Goal: Check status: Check status

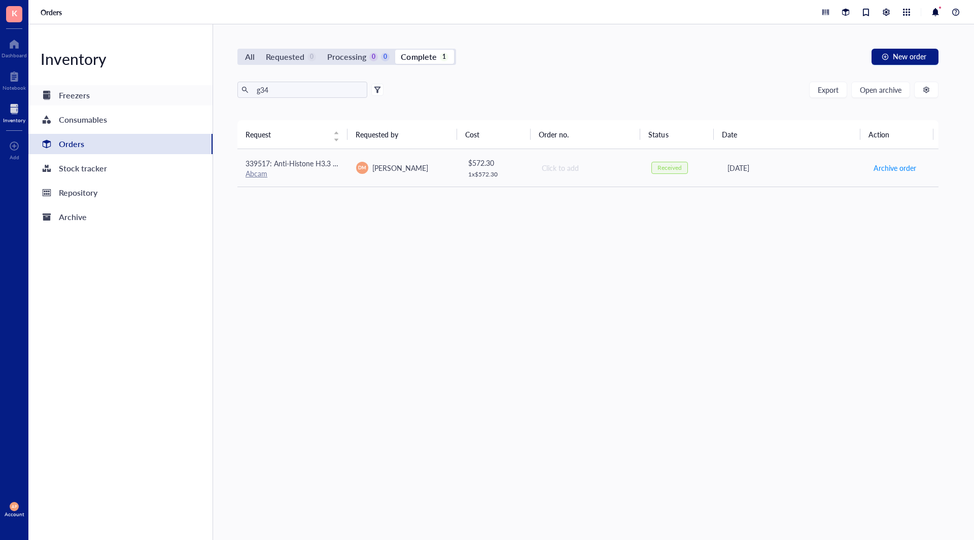
click at [87, 94] on div "Freezers" at bounding box center [74, 95] width 31 height 14
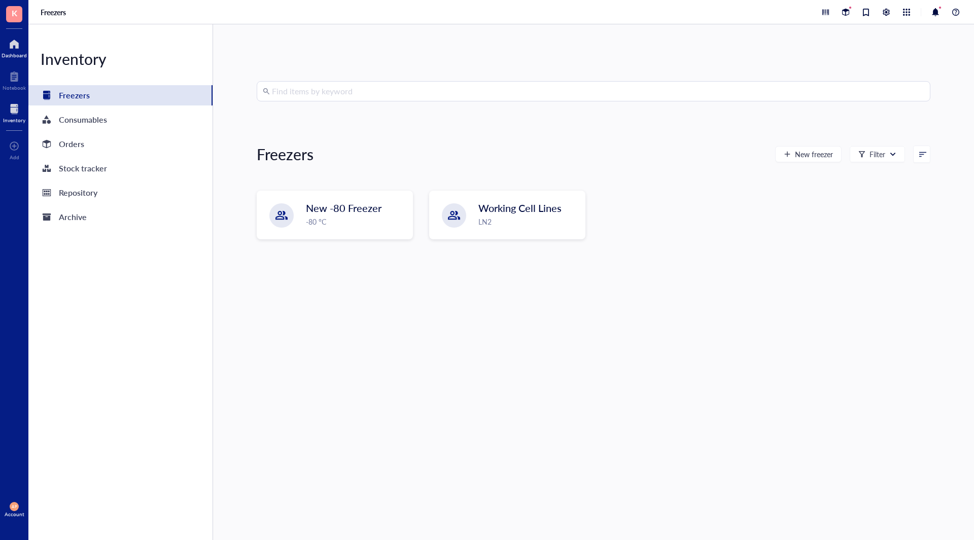
click at [18, 48] on div at bounding box center [14, 44] width 25 height 16
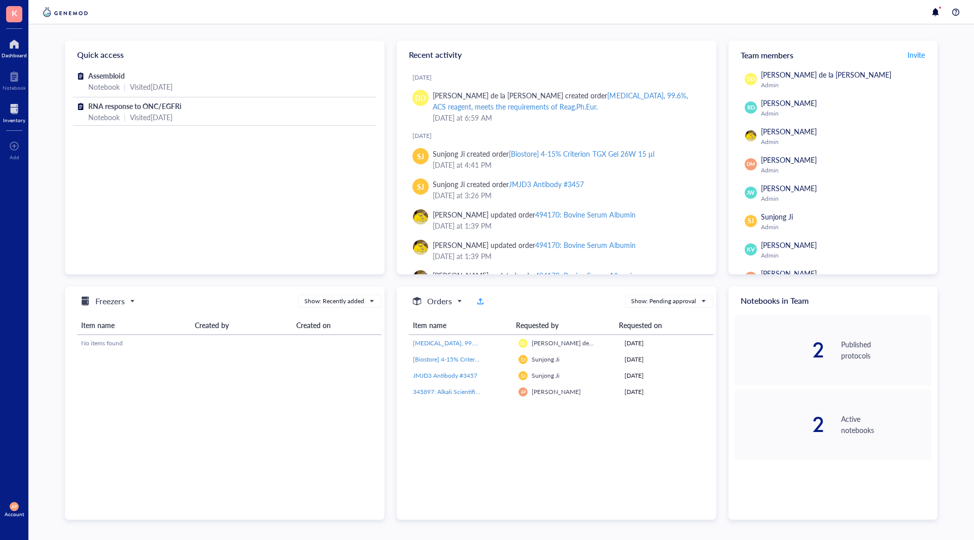
click at [0, 107] on div "Inventory" at bounding box center [14, 112] width 28 height 28
click at [18, 116] on div at bounding box center [14, 109] width 22 height 16
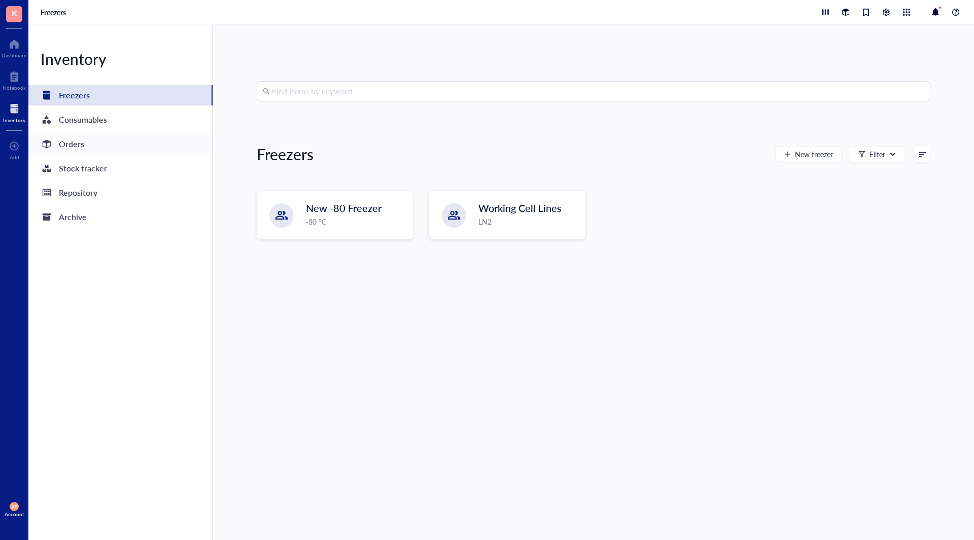
click at [94, 151] on div "Orders" at bounding box center [120, 144] width 184 height 20
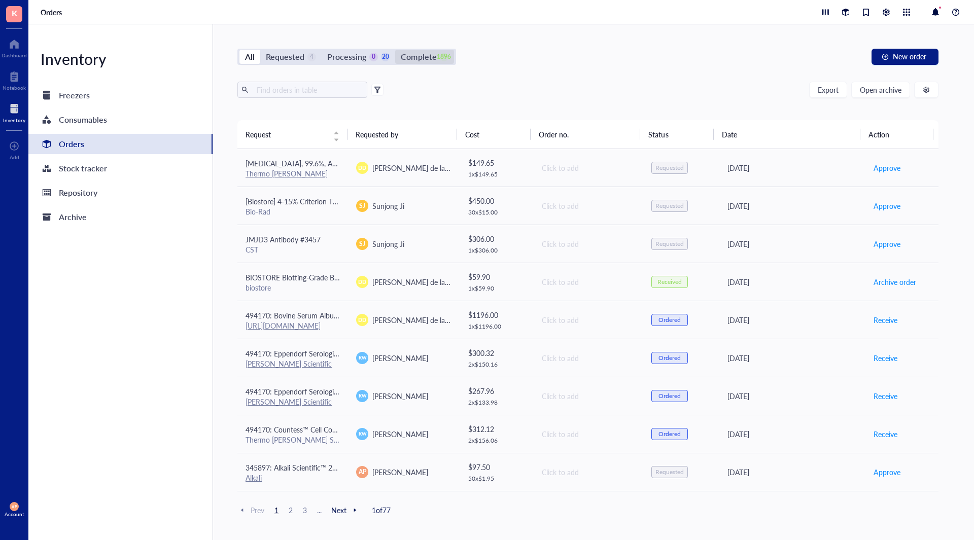
click at [432, 58] on div "Complete" at bounding box center [419, 57] width 36 height 14
click at [395, 50] on input "Complete 1896" at bounding box center [395, 50] width 0 height 0
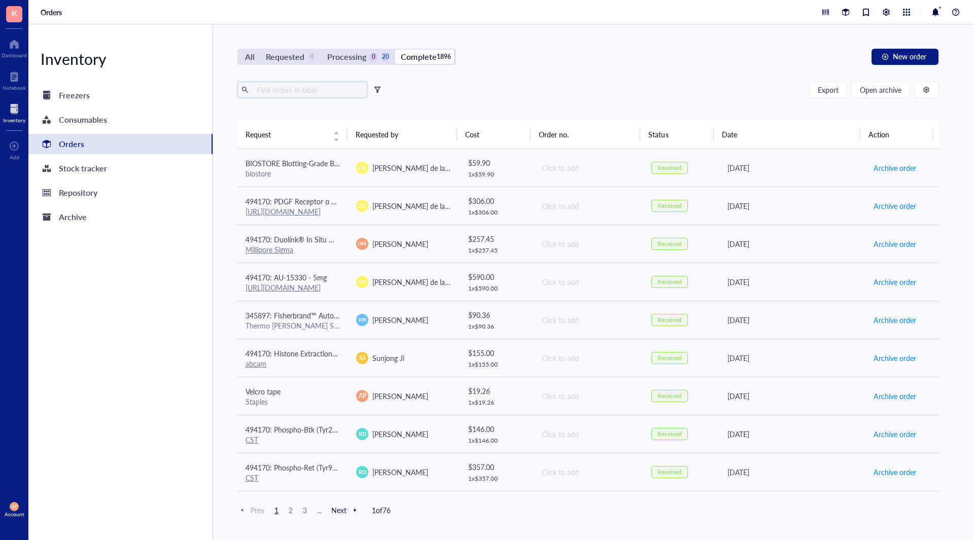
click at [314, 93] on input "text" at bounding box center [308, 89] width 111 height 15
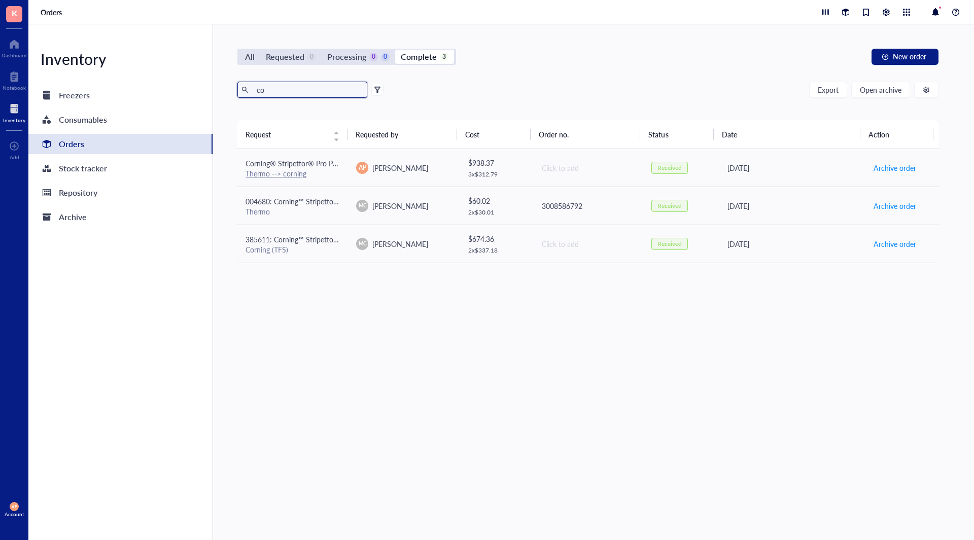
type input "c"
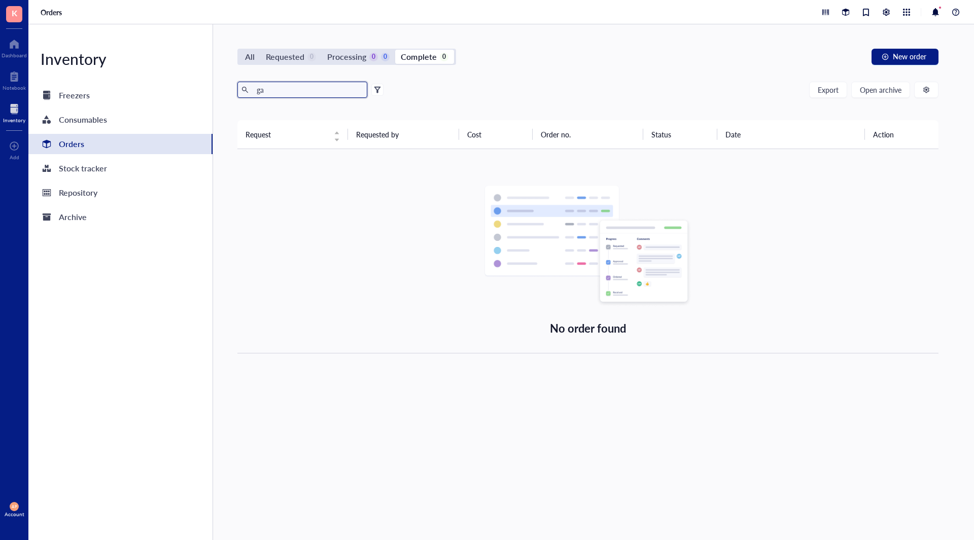
type input "g"
type input "m"
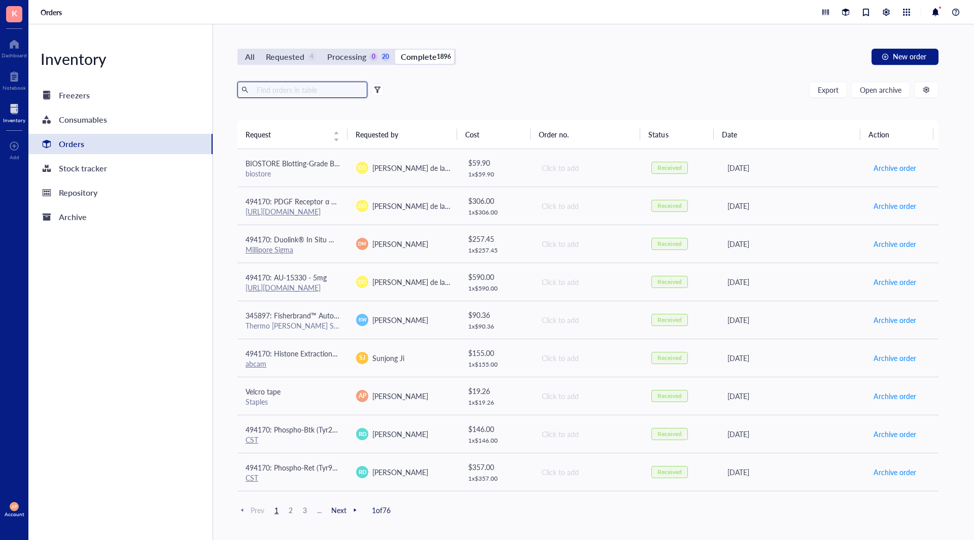
click at [553, 51] on div "All Requested 4 Processing 0 20 Complete 1896 New order" at bounding box center [588, 57] width 701 height 16
click at [89, 299] on div "Inventory Freezers Consumables Orders Stock tracker Repository Archive" at bounding box center [120, 282] width 185 height 516
drag, startPoint x: 111, startPoint y: 266, endPoint x: 110, endPoint y: 260, distance: 6.3
click at [111, 265] on div "Inventory Freezers Consumables Orders Stock tracker Repository Archive" at bounding box center [120, 282] width 185 height 516
click at [168, 379] on div "Inventory Freezers Consumables Orders Stock tracker Repository Archive" at bounding box center [120, 282] width 185 height 516
